Goal: Navigation & Orientation: Find specific page/section

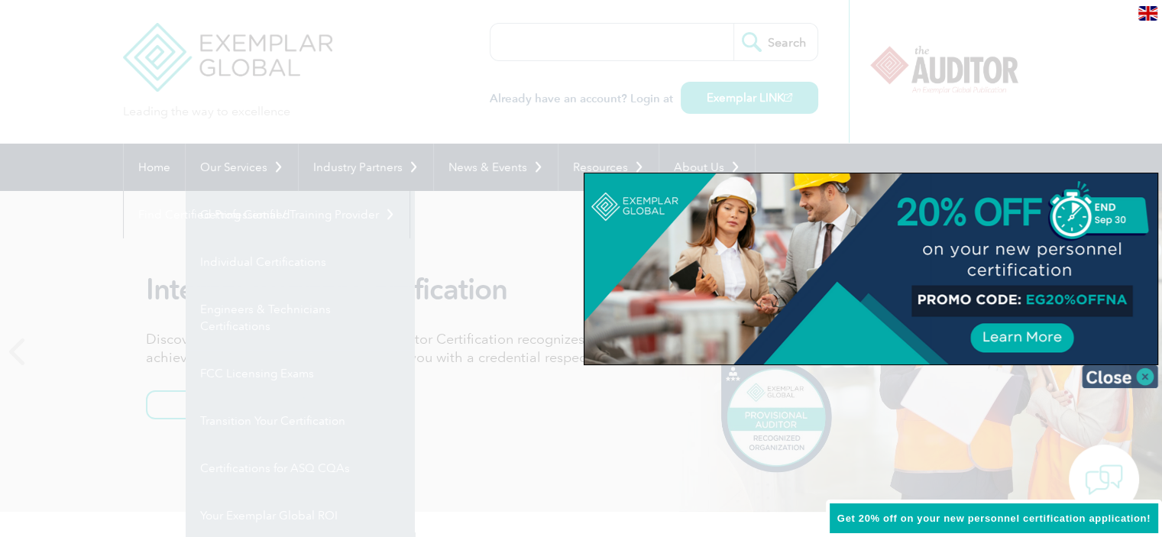
click at [1144, 372] on img at bounding box center [1120, 376] width 76 height 23
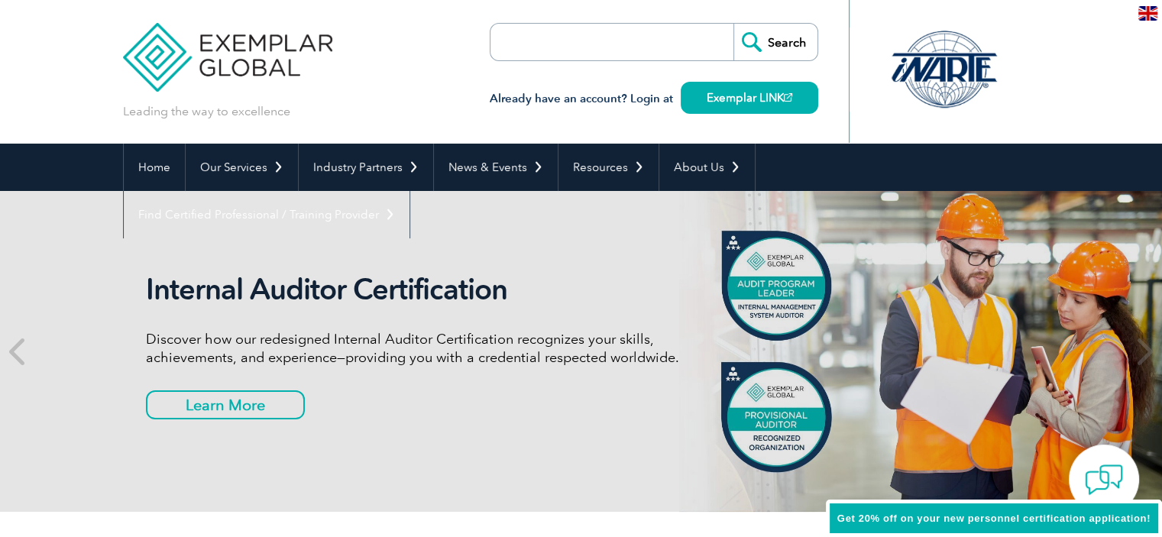
click at [0, 0] on link "Individual Certifications" at bounding box center [0, 0] width 0 height 0
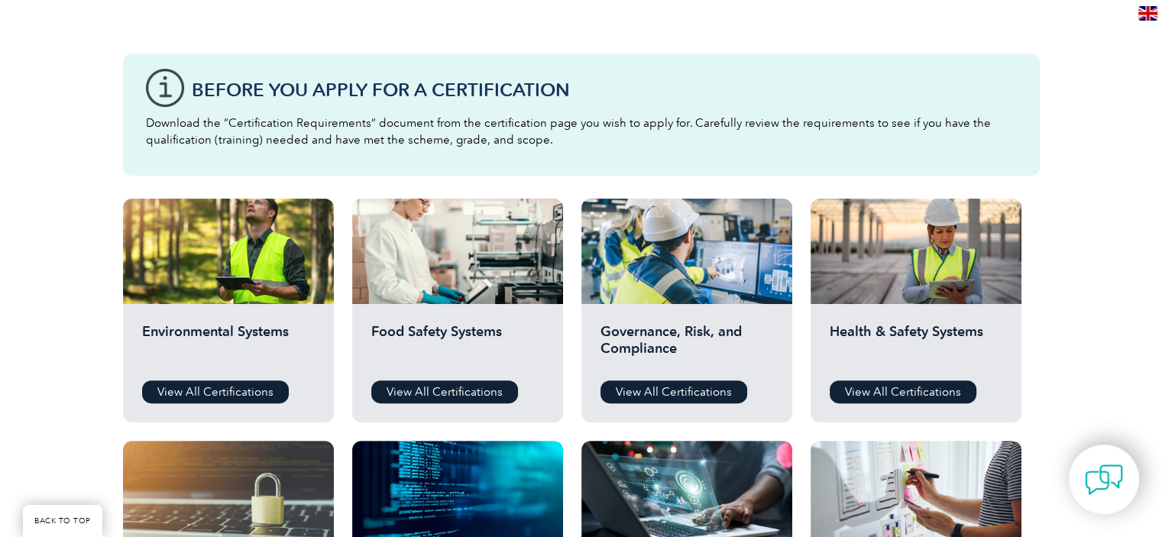
scroll to position [382, 0]
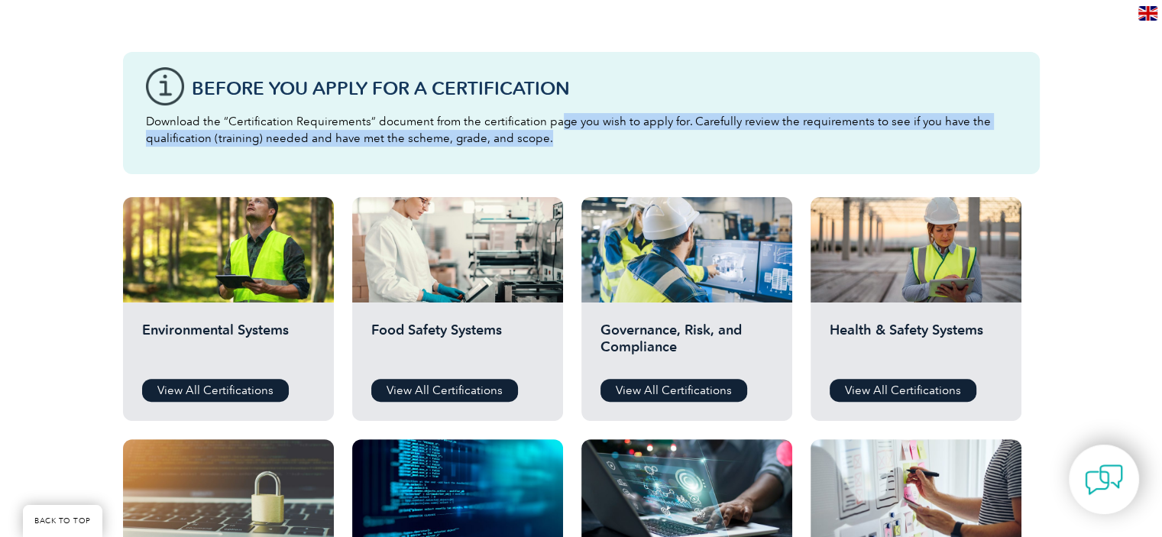
drag, startPoint x: 574, startPoint y: 123, endPoint x: 914, endPoint y: 140, distance: 339.6
click at [946, 130] on p "Download the “Certification Requirements” document from the certification page …" at bounding box center [581, 130] width 871 height 34
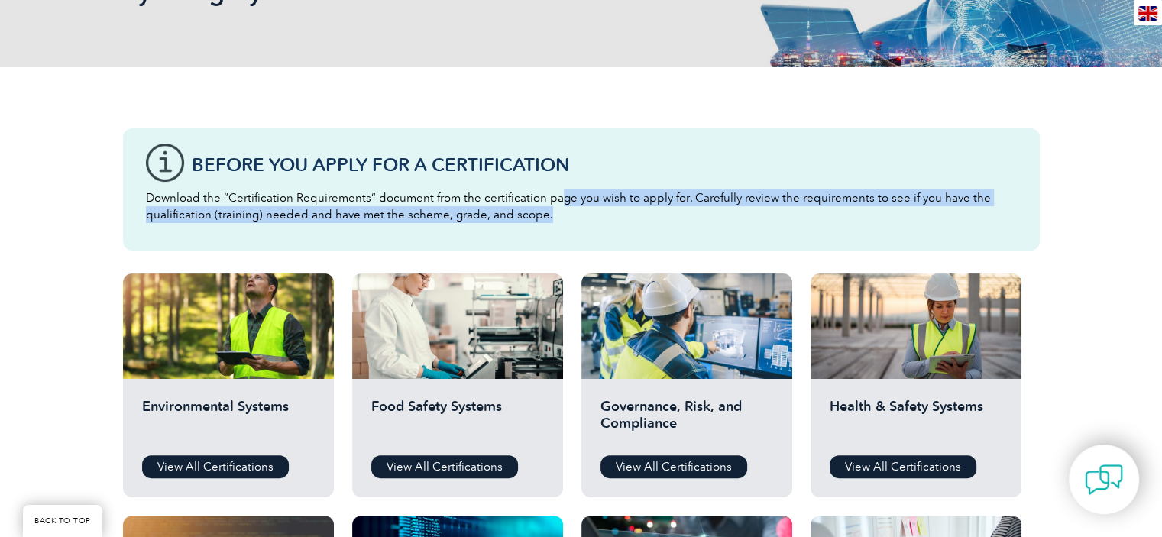
scroll to position [0, 0]
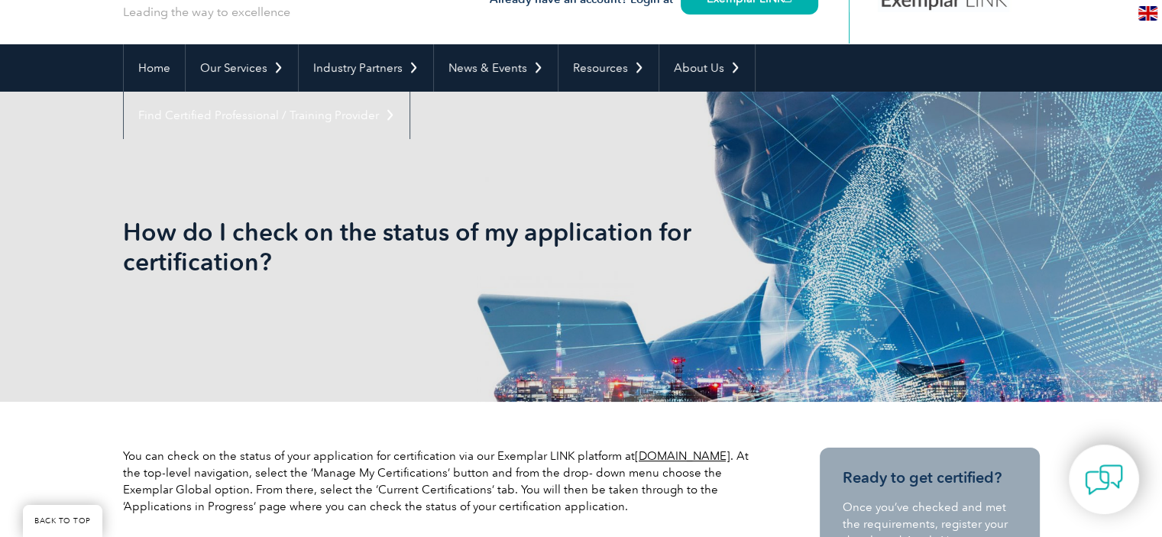
scroll to position [382, 0]
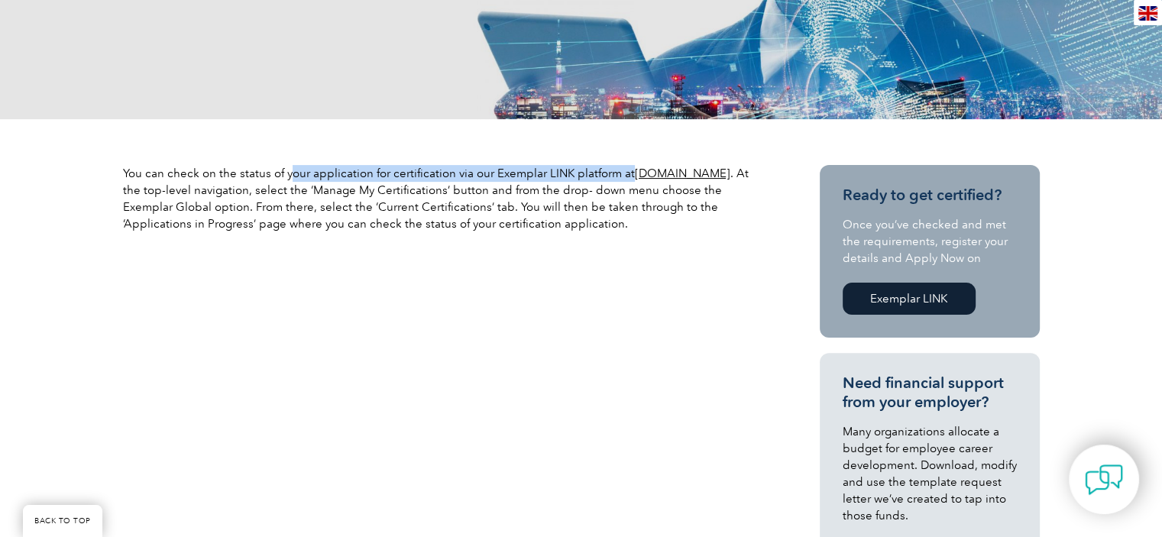
drag, startPoint x: 299, startPoint y: 170, endPoint x: 626, endPoint y: 176, distance: 327.8
click at [626, 176] on p "You can check on the status of your application for certification via our Exemp…" at bounding box center [444, 198] width 642 height 67
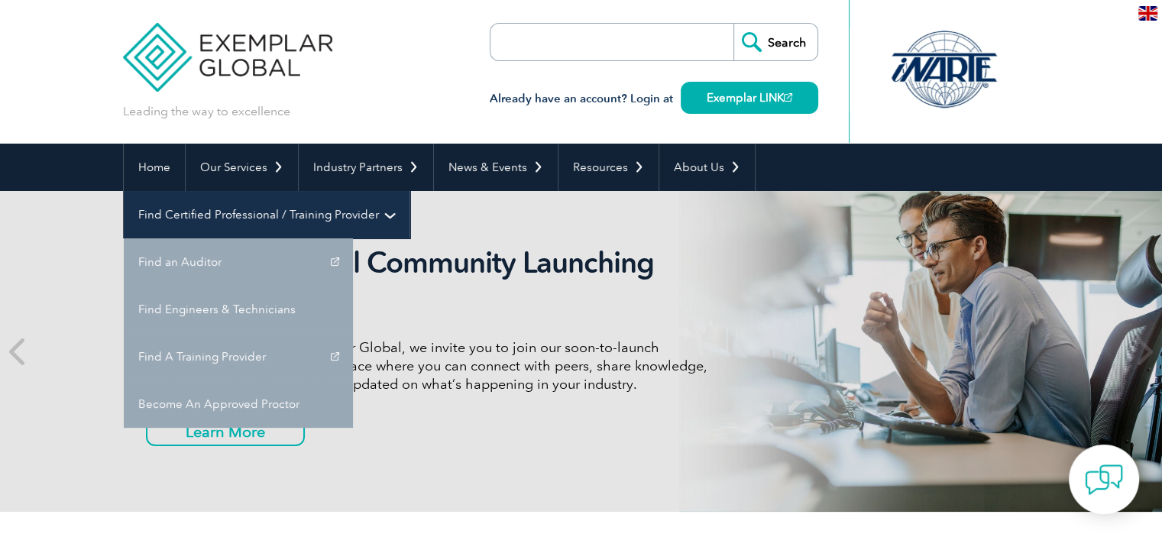
click at [409, 191] on link "Find Certified Professional / Training Provider" at bounding box center [267, 214] width 286 height 47
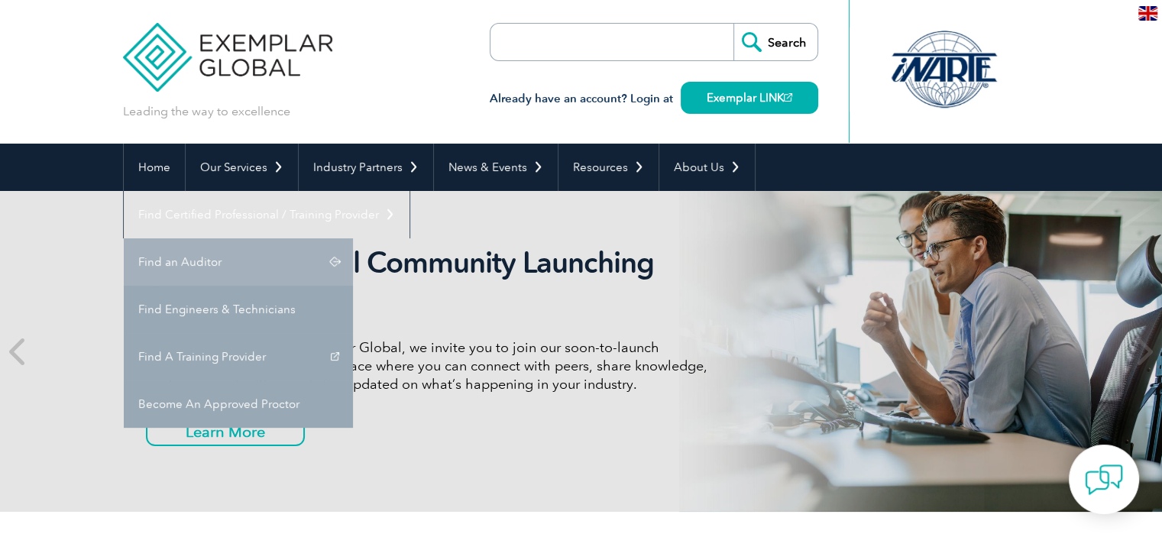
click at [353, 238] on link "Find an Auditor" at bounding box center [238, 261] width 229 height 47
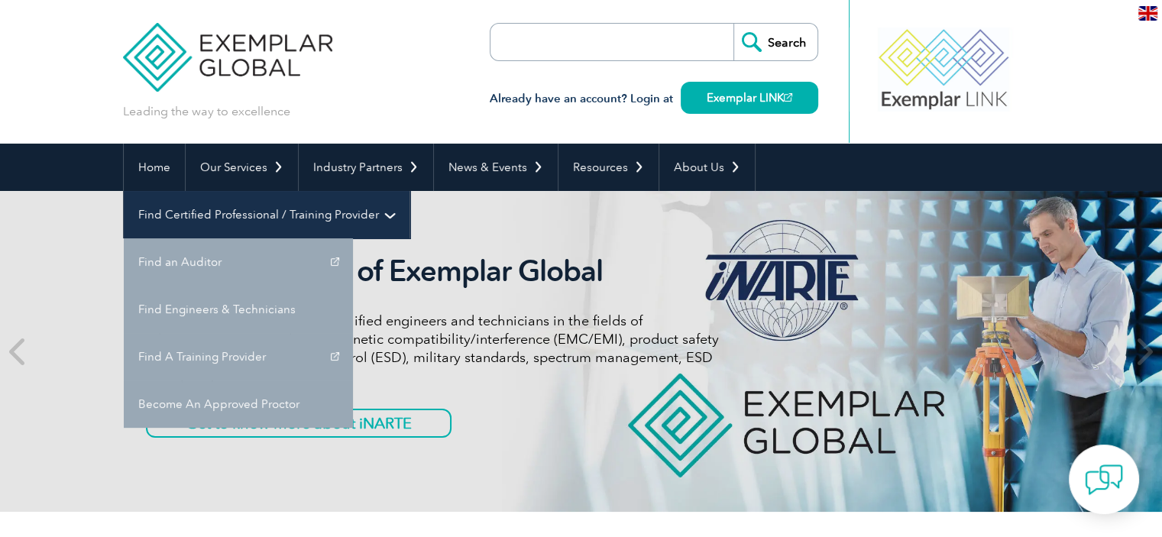
click at [409, 191] on link "Find Certified Professional / Training Provider" at bounding box center [267, 214] width 286 height 47
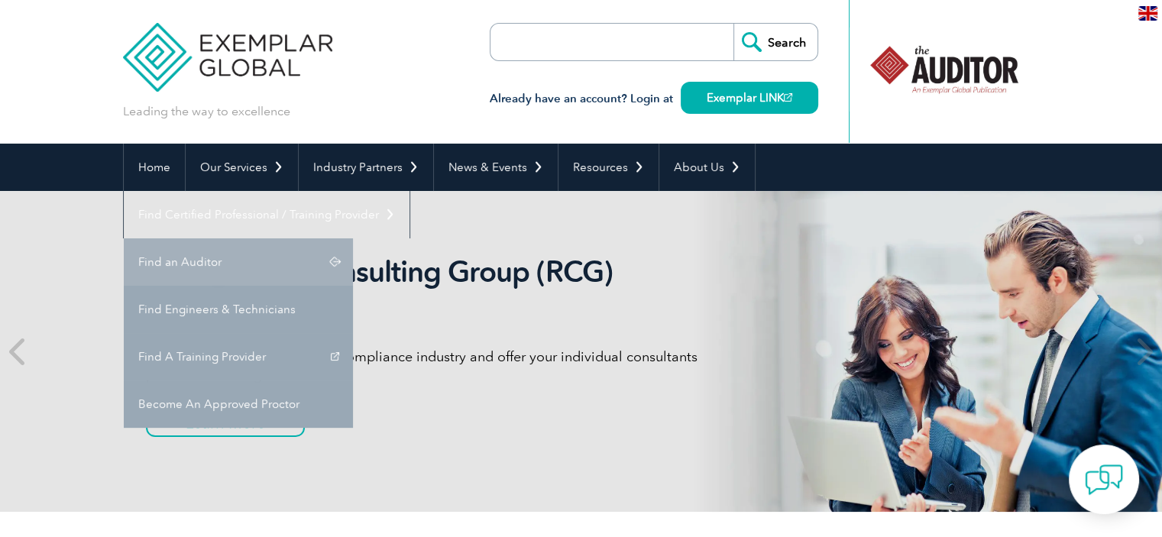
click at [353, 238] on link "Find an Auditor" at bounding box center [238, 261] width 229 height 47
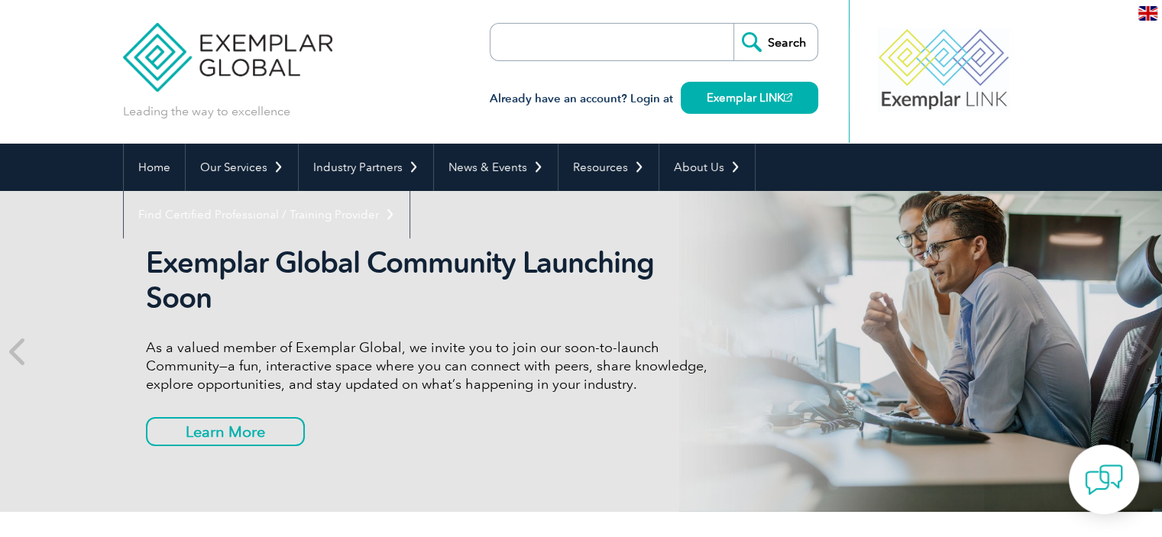
click at [1145, 8] on img at bounding box center [1147, 13] width 19 height 15
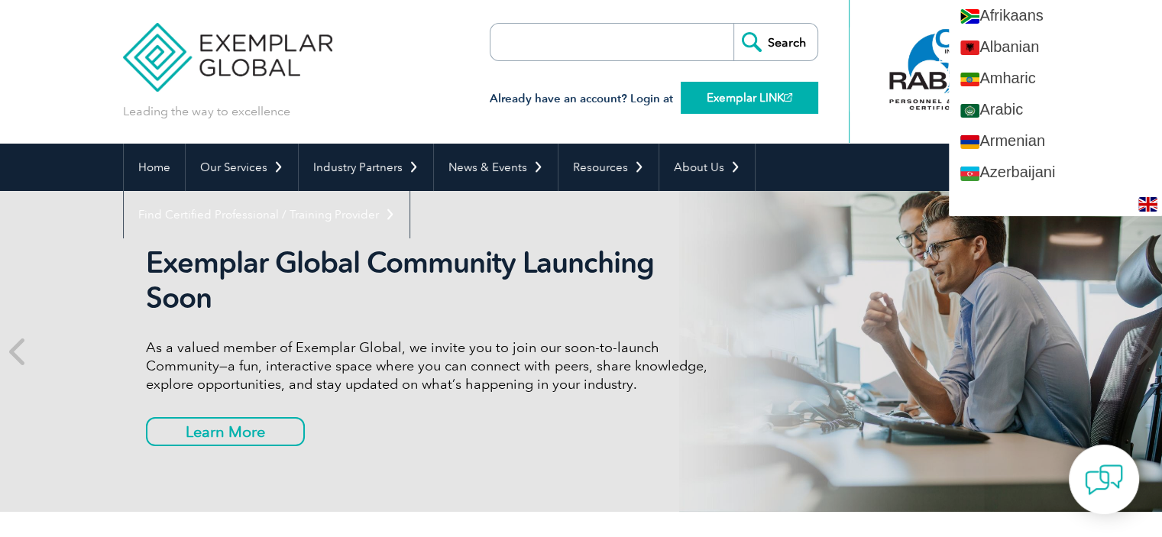
click at [745, 93] on link "Exemplar LINK" at bounding box center [749, 98] width 137 height 32
